Goal: Find specific page/section: Find specific page/section

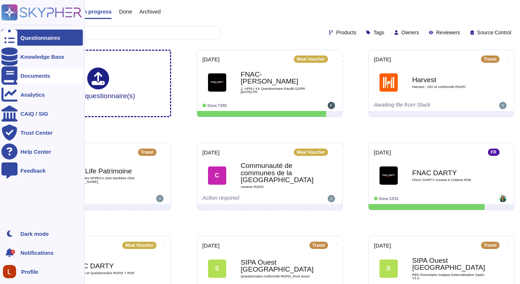
click at [50, 73] on div "Documents" at bounding box center [35, 75] width 30 height 5
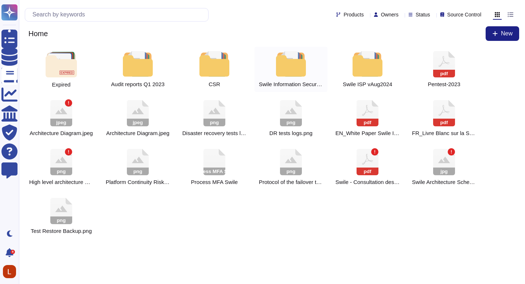
click at [277, 64] on div at bounding box center [291, 64] width 32 height 26
click at [373, 67] on div at bounding box center [368, 64] width 32 height 26
